Goal: Find specific fact: Find specific fact

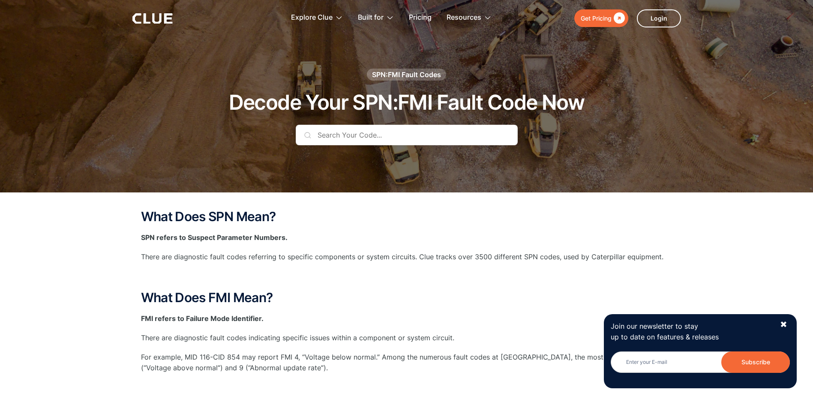
click at [374, 134] on input "text" at bounding box center [407, 135] width 222 height 21
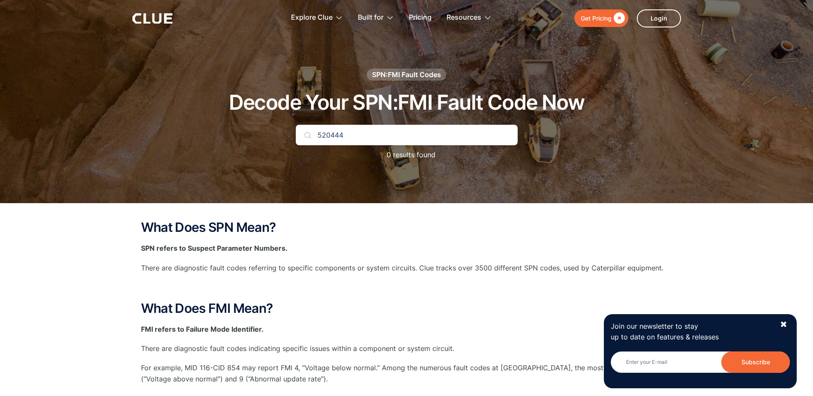
type input "520444"
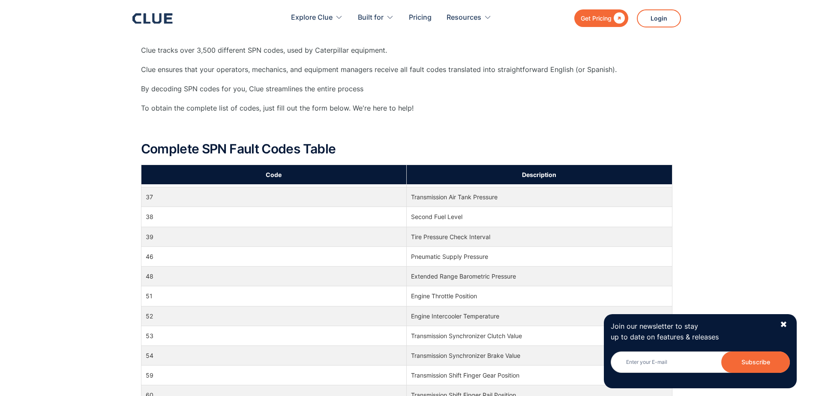
scroll to position [300, 0]
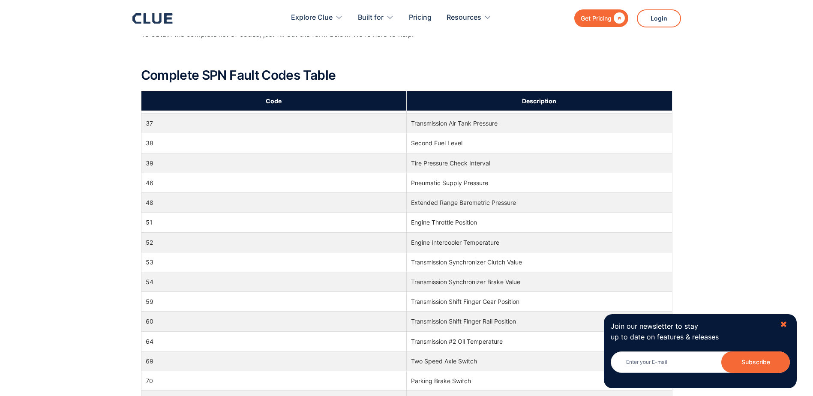
click at [785, 322] on div "✖" at bounding box center [783, 324] width 7 height 11
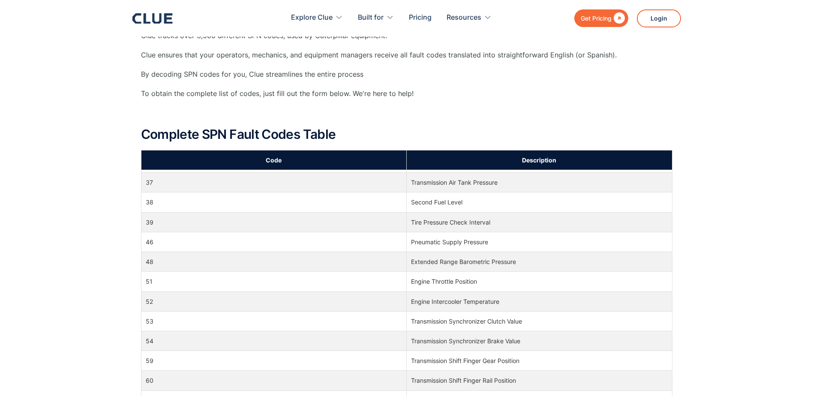
scroll to position [0, 0]
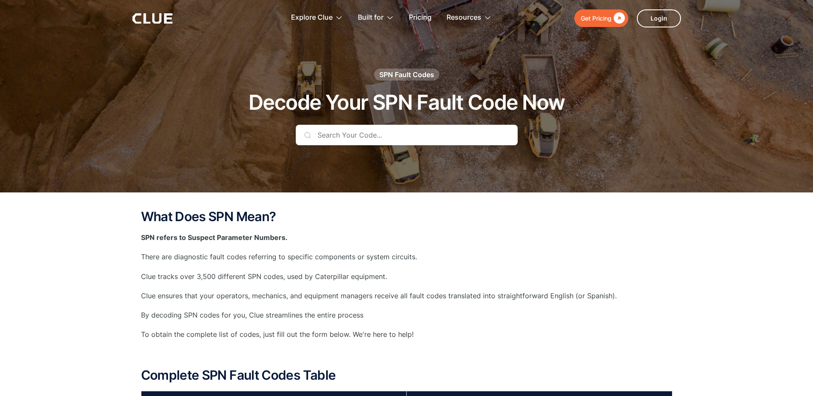
click at [358, 140] on input "text" at bounding box center [407, 135] width 222 height 21
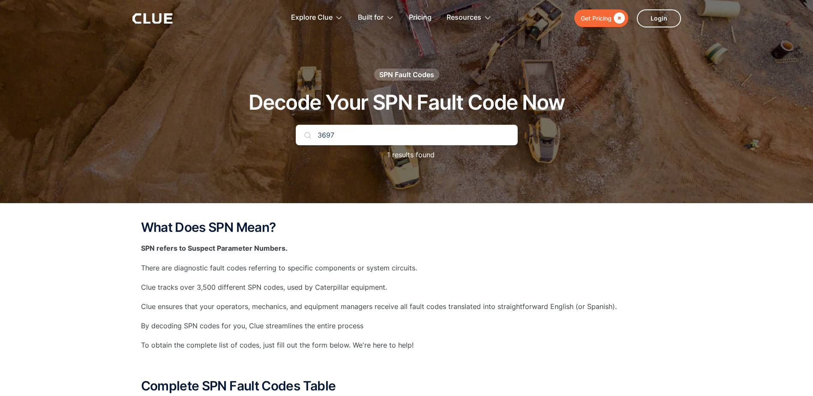
type input "3697"
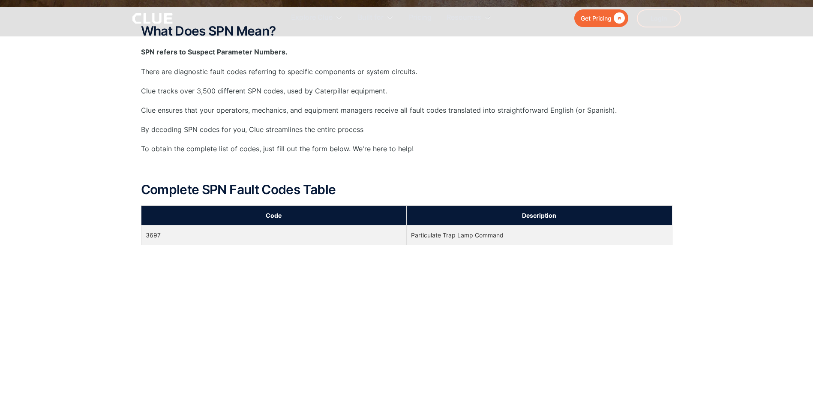
scroll to position [214, 0]
